Goal: Check status: Check status

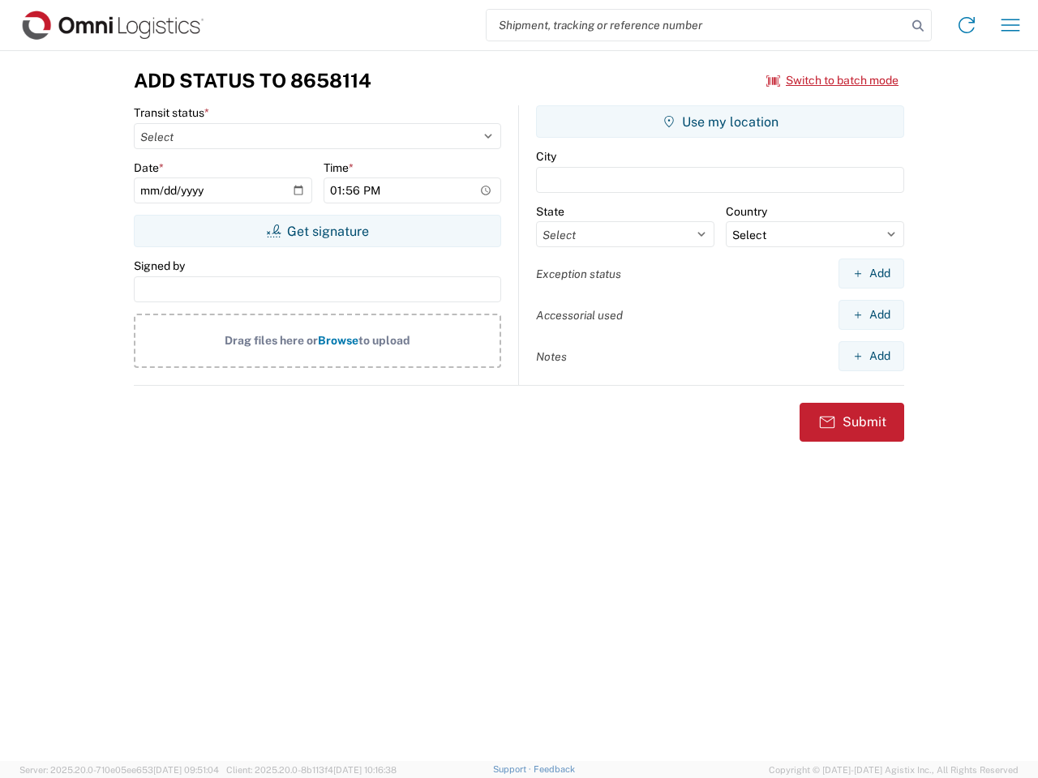
click at [697, 25] on input "search" at bounding box center [697, 25] width 420 height 31
click at [918, 26] on icon at bounding box center [918, 26] width 23 height 23
click at [967, 25] on icon at bounding box center [967, 25] width 26 height 26
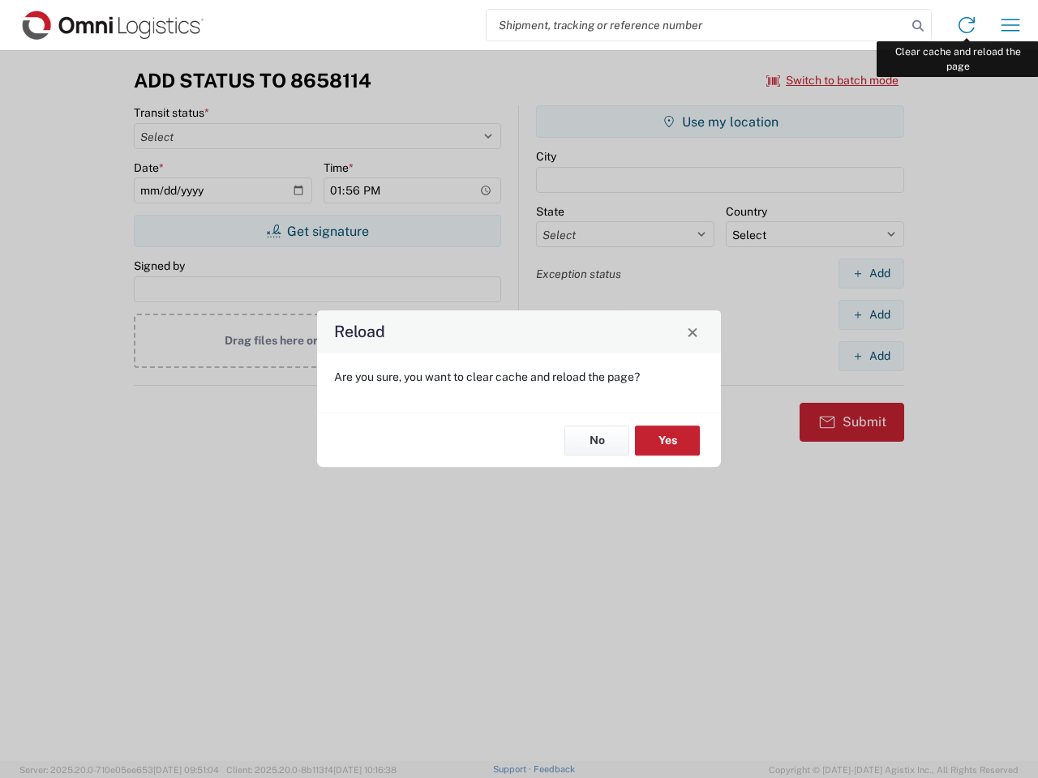
click at [1010, 25] on div "Reload Are you sure, you want to clear cache and reload the page? No Yes" at bounding box center [519, 389] width 1038 height 778
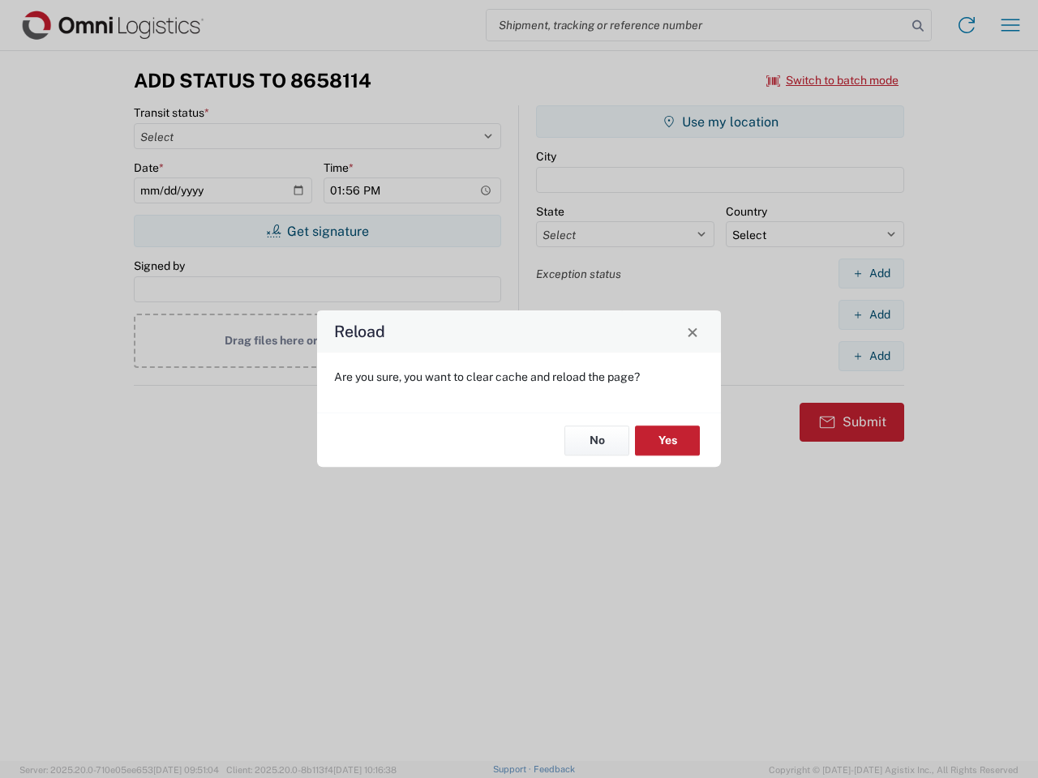
click at [833, 80] on div "Reload Are you sure, you want to clear cache and reload the page? No Yes" at bounding box center [519, 389] width 1038 height 778
click at [317, 231] on div "Reload Are you sure, you want to clear cache and reload the page? No Yes" at bounding box center [519, 389] width 1038 height 778
click at [720, 122] on div "Reload Are you sure, you want to clear cache and reload the page? No Yes" at bounding box center [519, 389] width 1038 height 778
click at [871, 273] on div "Reload Are you sure, you want to clear cache and reload the page? No Yes" at bounding box center [519, 389] width 1038 height 778
click at [871, 315] on div "Reload Are you sure, you want to clear cache and reload the page? No Yes" at bounding box center [519, 389] width 1038 height 778
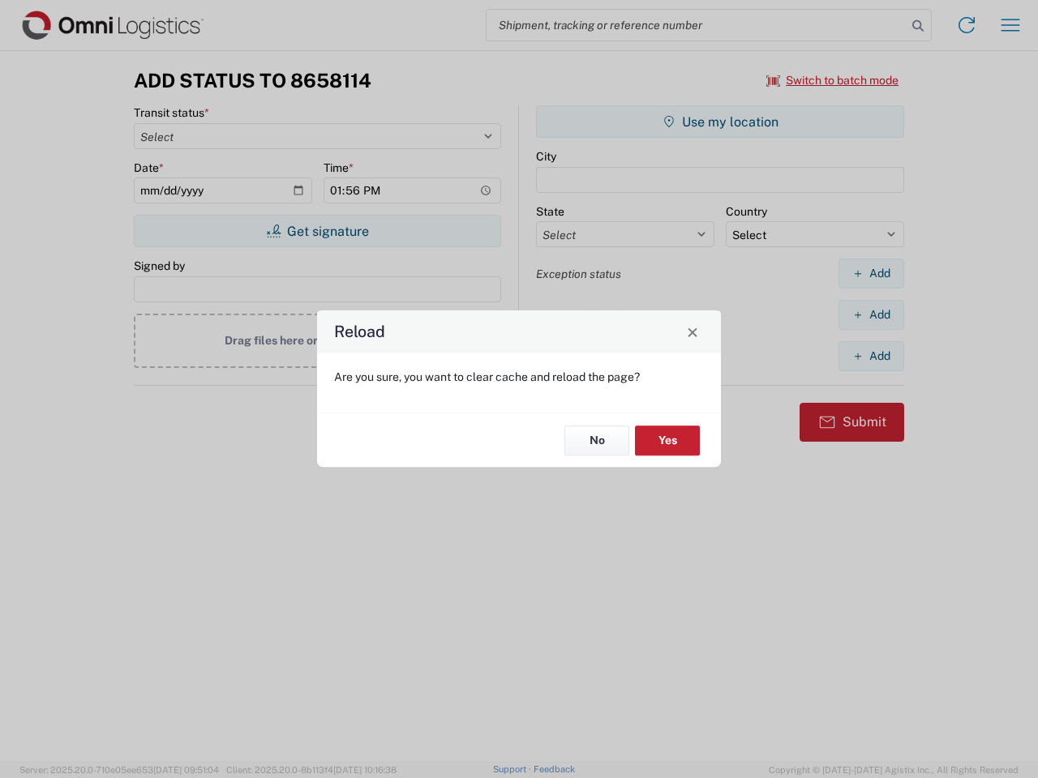
click at [871, 356] on div "Reload Are you sure, you want to clear cache and reload the page? No Yes" at bounding box center [519, 389] width 1038 height 778
